Goal: Transaction & Acquisition: Download file/media

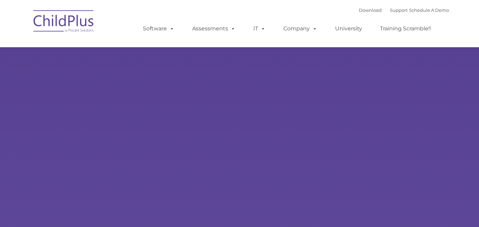
type input ""
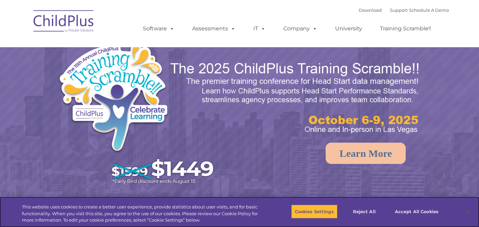
select select "MEDIUM"
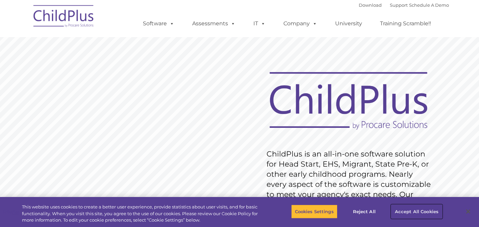
click at [410, 211] on button "Accept All Cookies" at bounding box center [416, 212] width 51 height 14
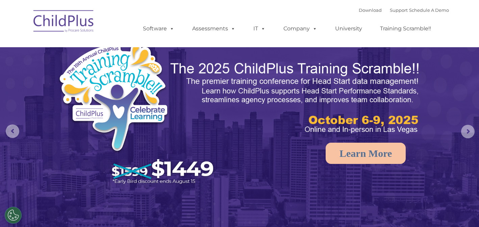
select select "MEDIUM"
click at [359, 12] on link "Download" at bounding box center [370, 9] width 23 height 5
